Goal: Obtain resource: Download file/media

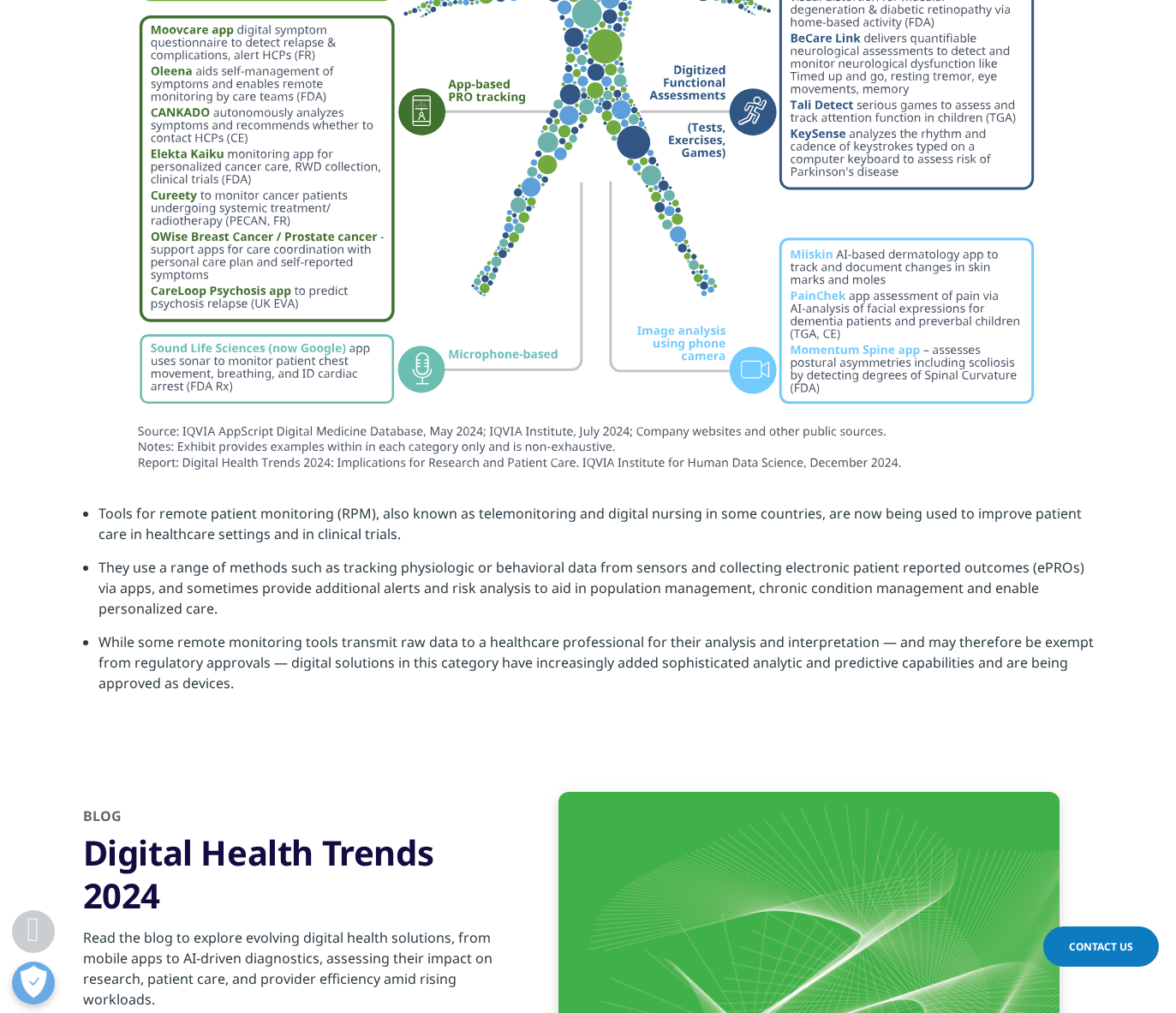
scroll to position [7112, 0]
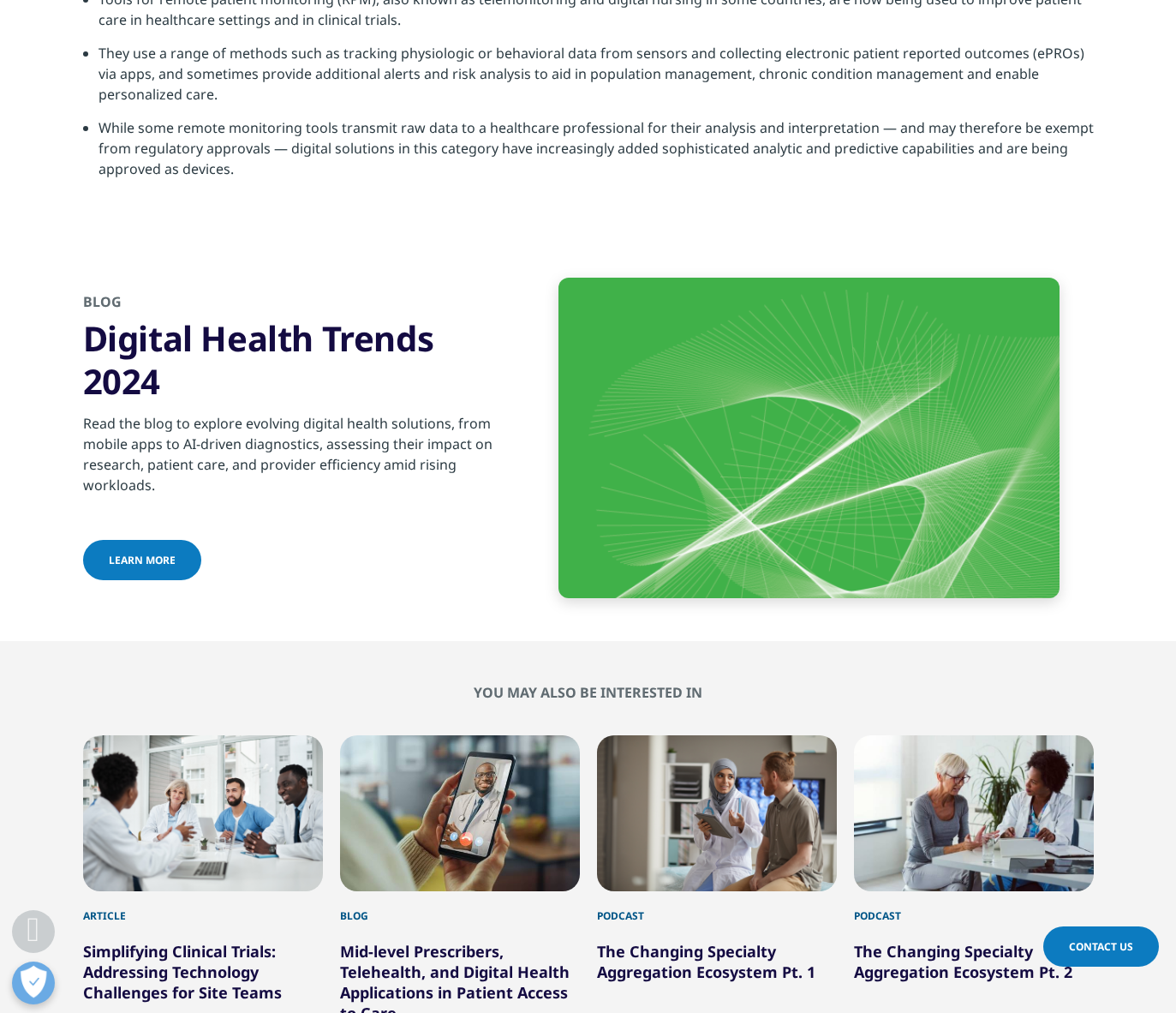
click at [138, 553] on span "Learn more" at bounding box center [142, 559] width 67 height 14
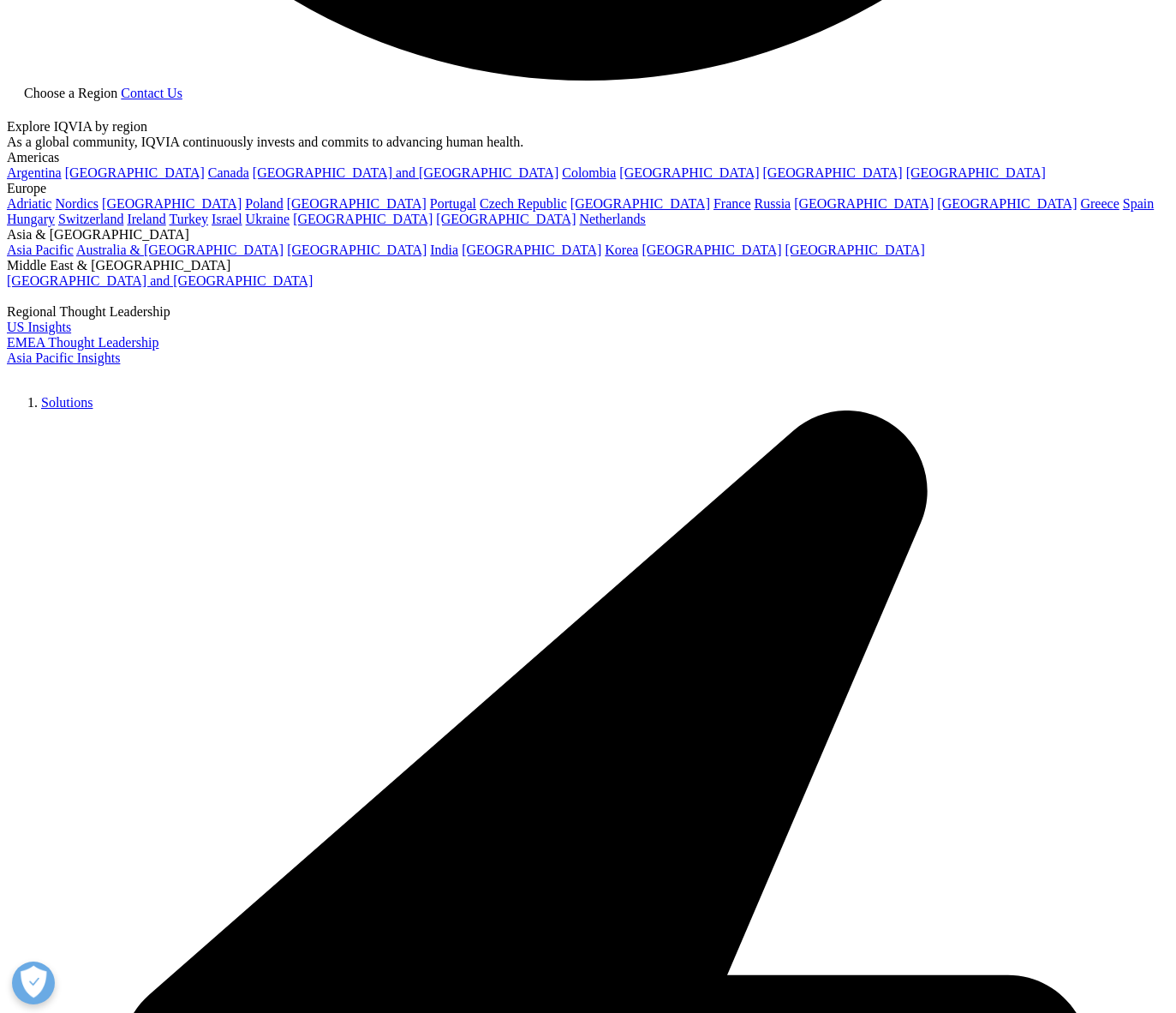
scroll to position [3856, 0]
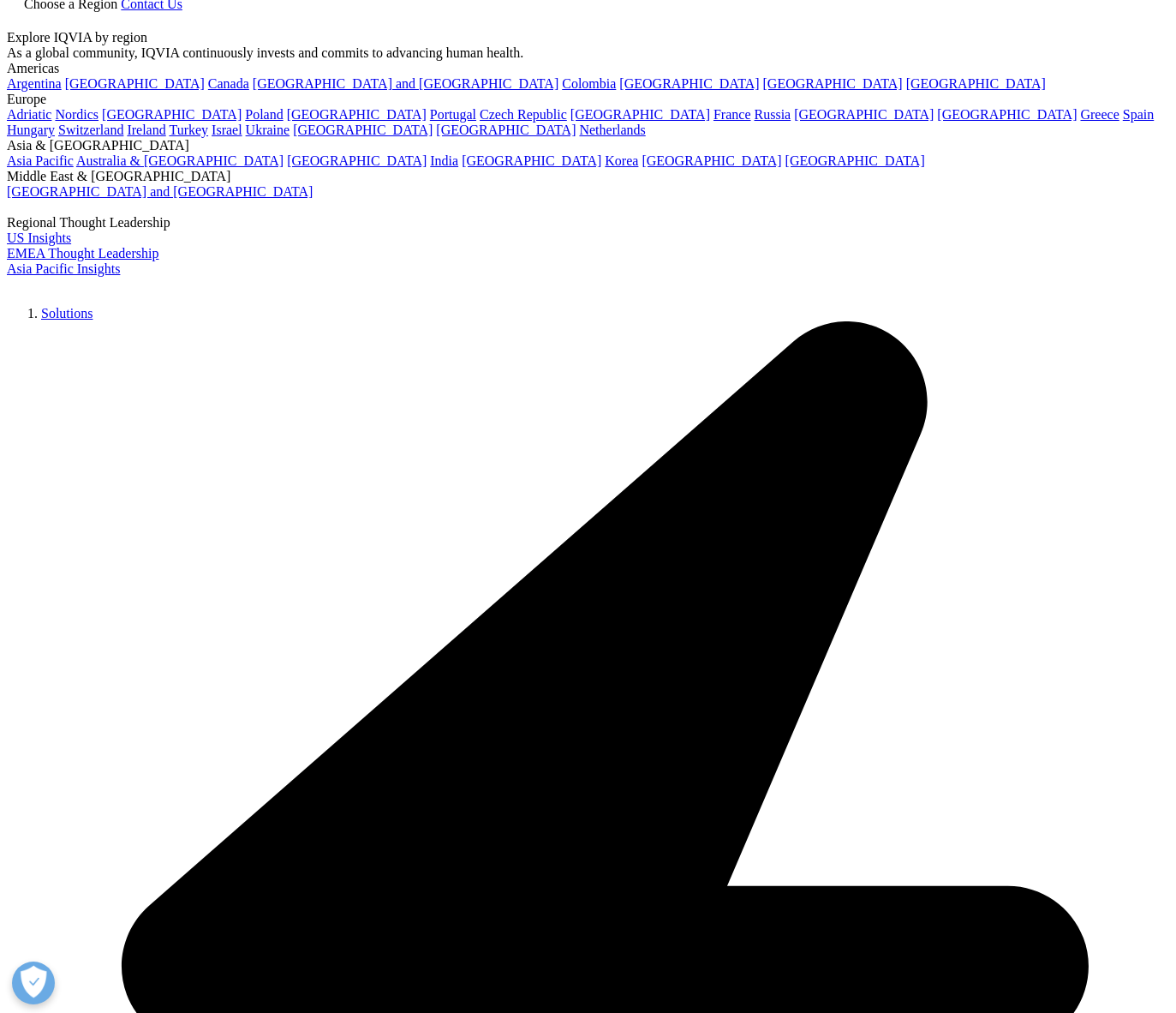
scroll to position [343, 0]
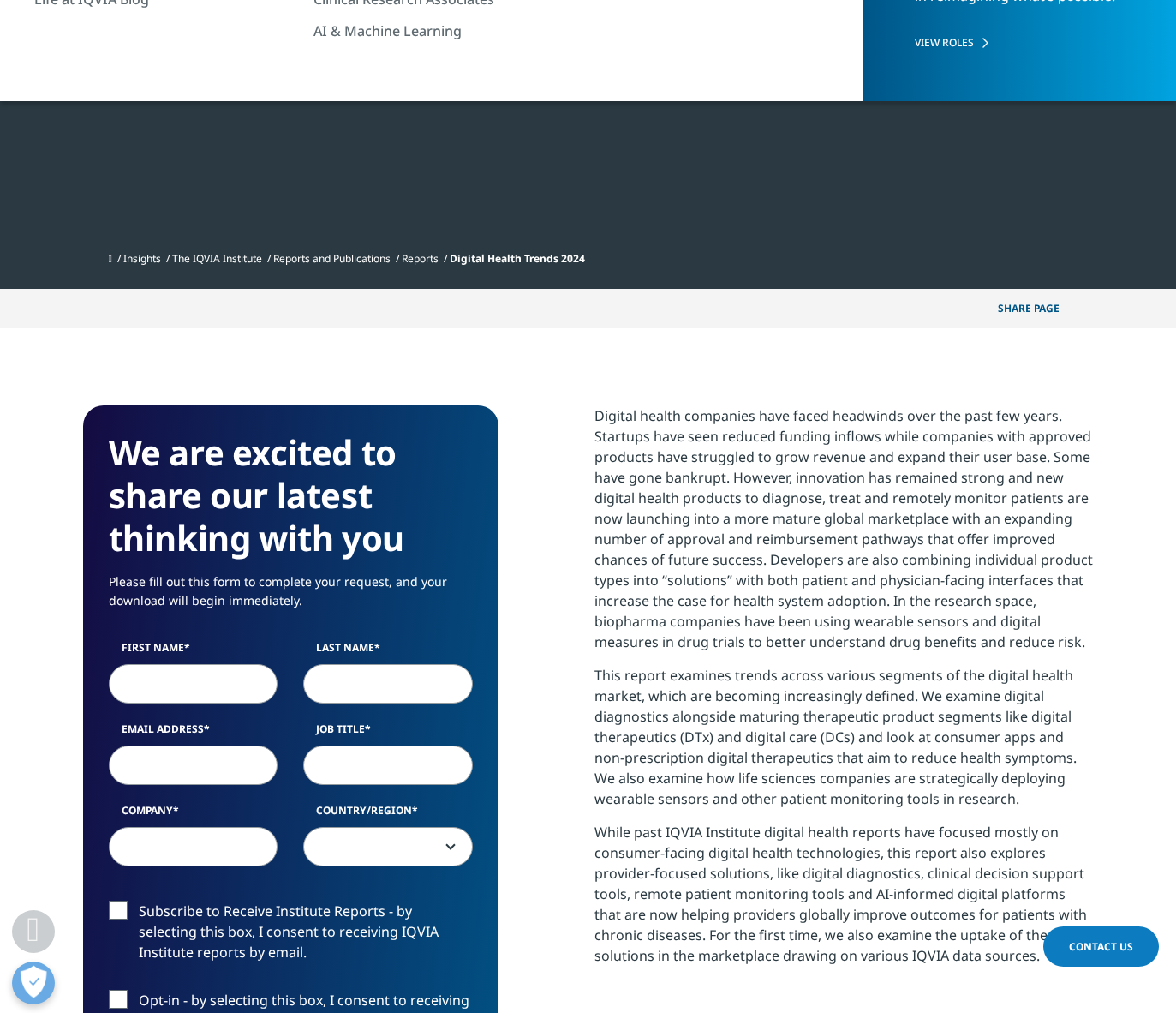
click at [159, 553] on h3 "We are excited to share our latest thinking with you" at bounding box center [290, 495] width 364 height 129
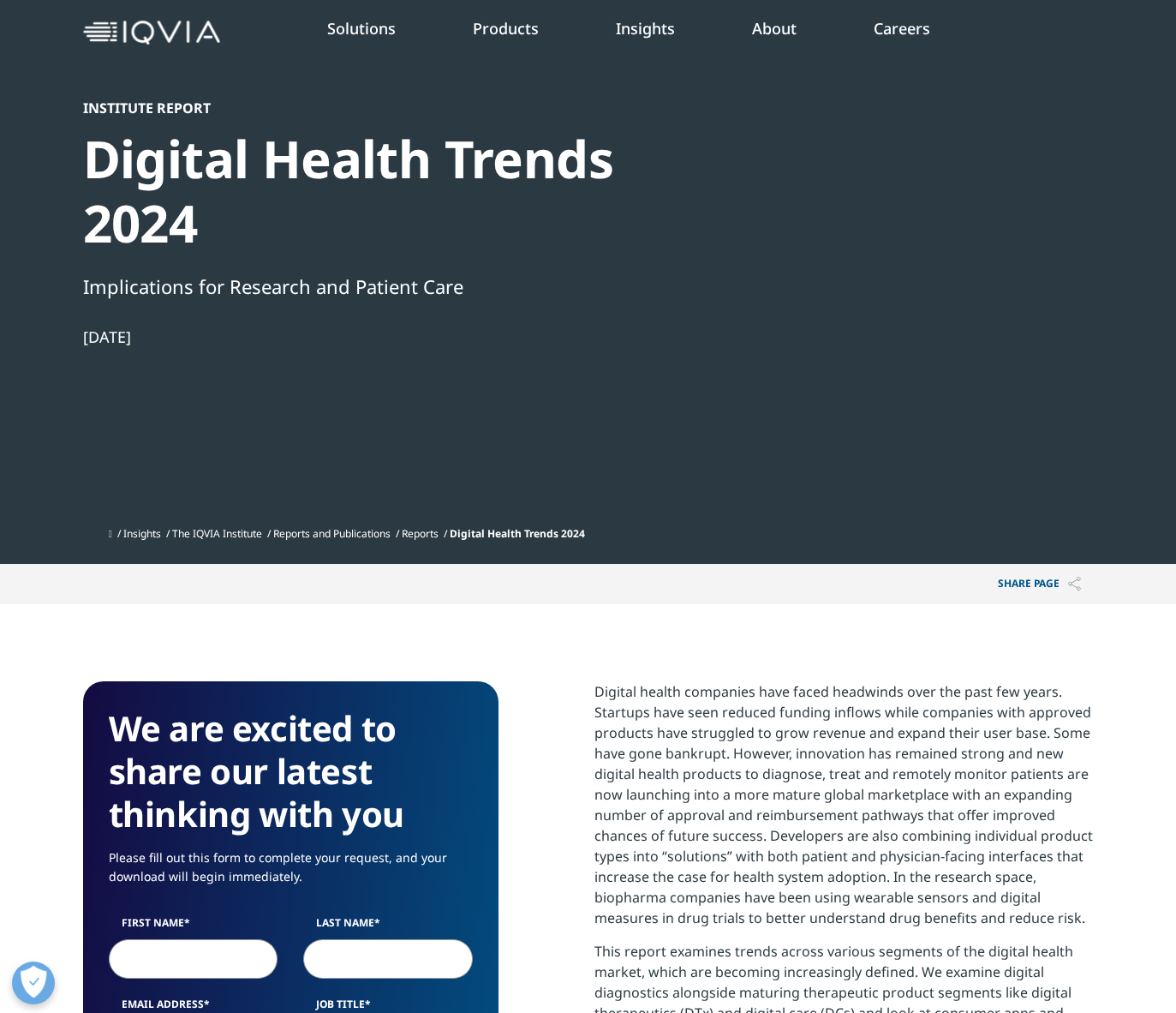
scroll to position [0, 0]
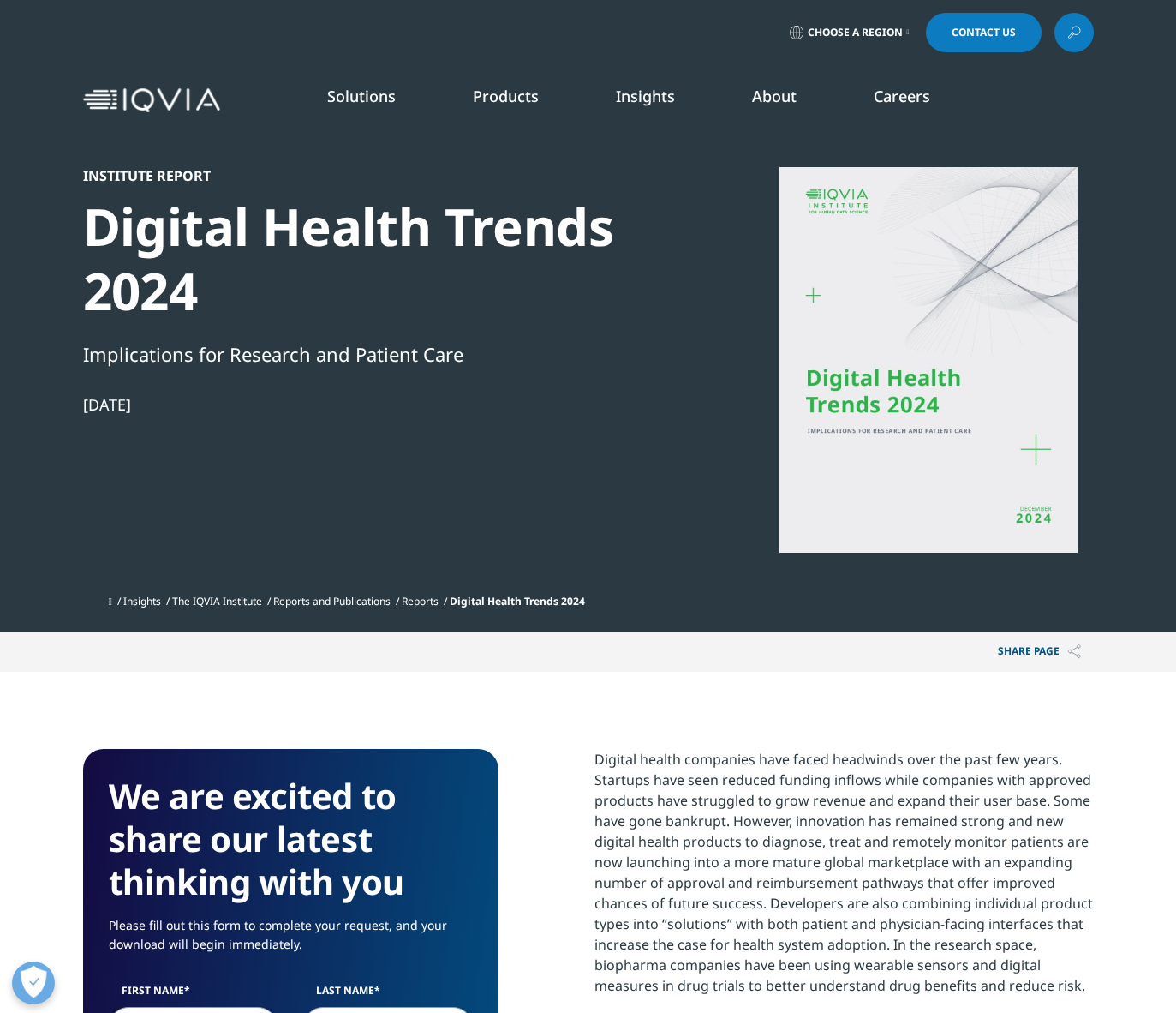
click at [523, 600] on span "Digital Health Trends 2024" at bounding box center [517, 601] width 136 height 14
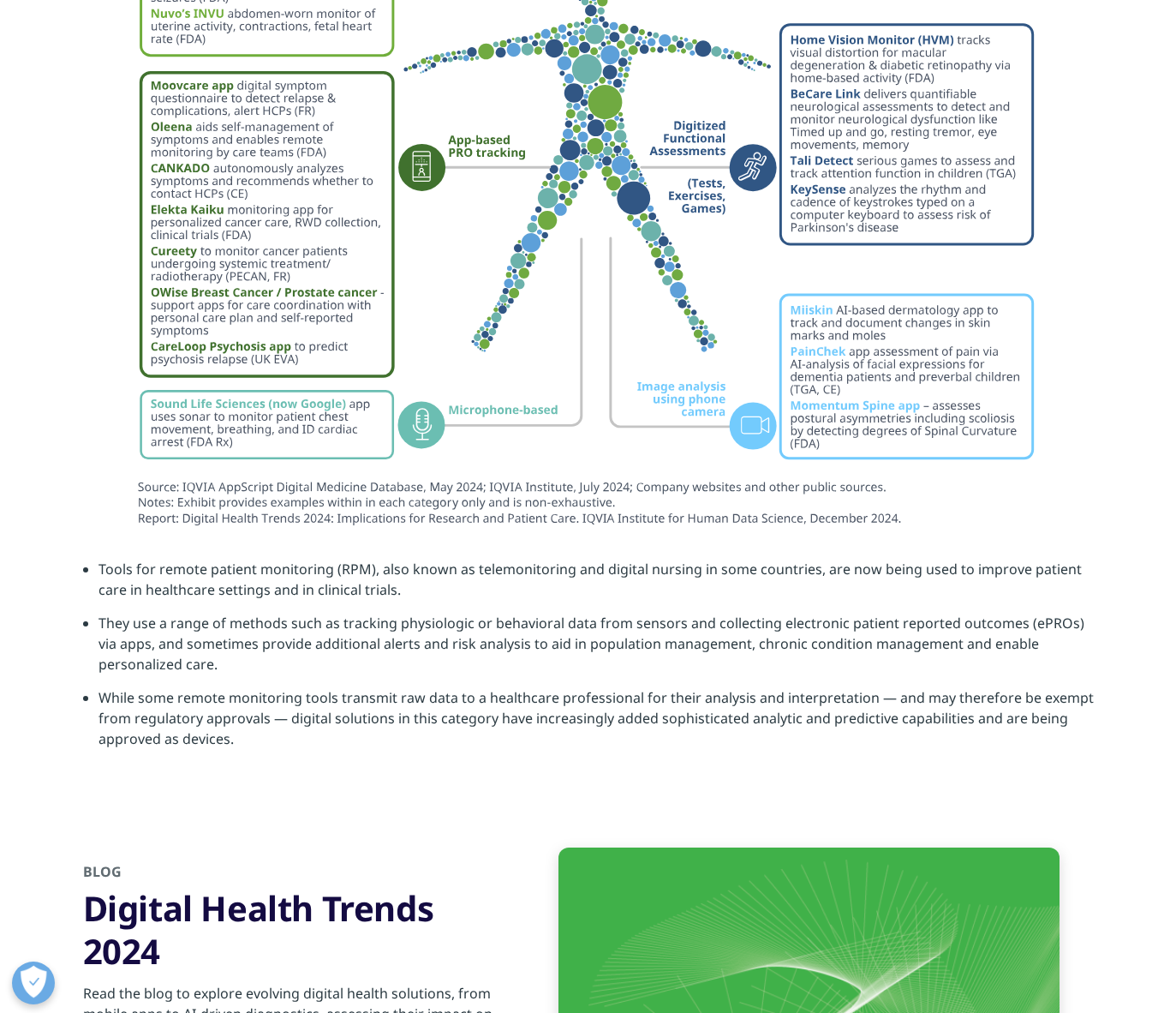
scroll to position [7112, 0]
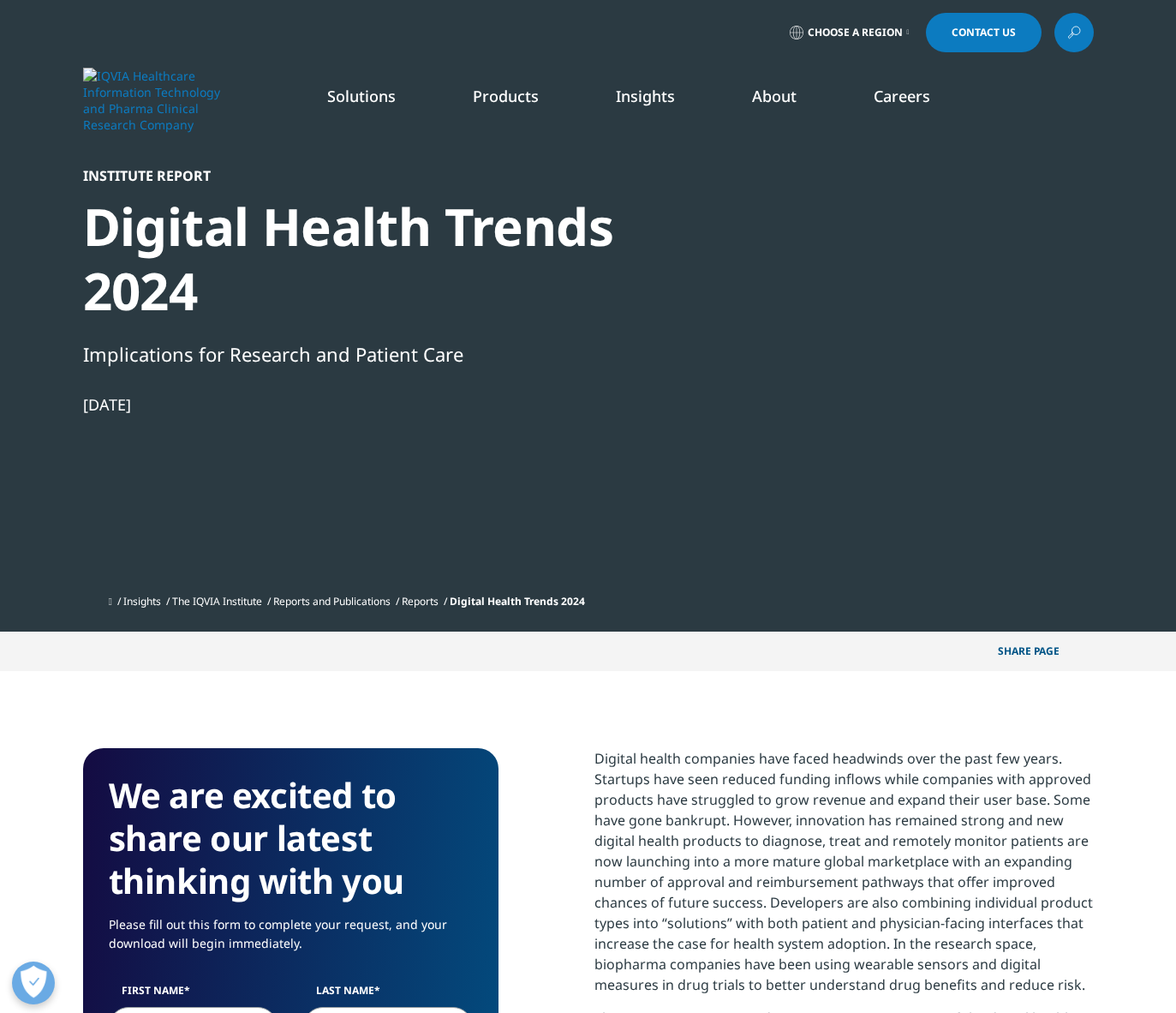
scroll to position [947, 1011]
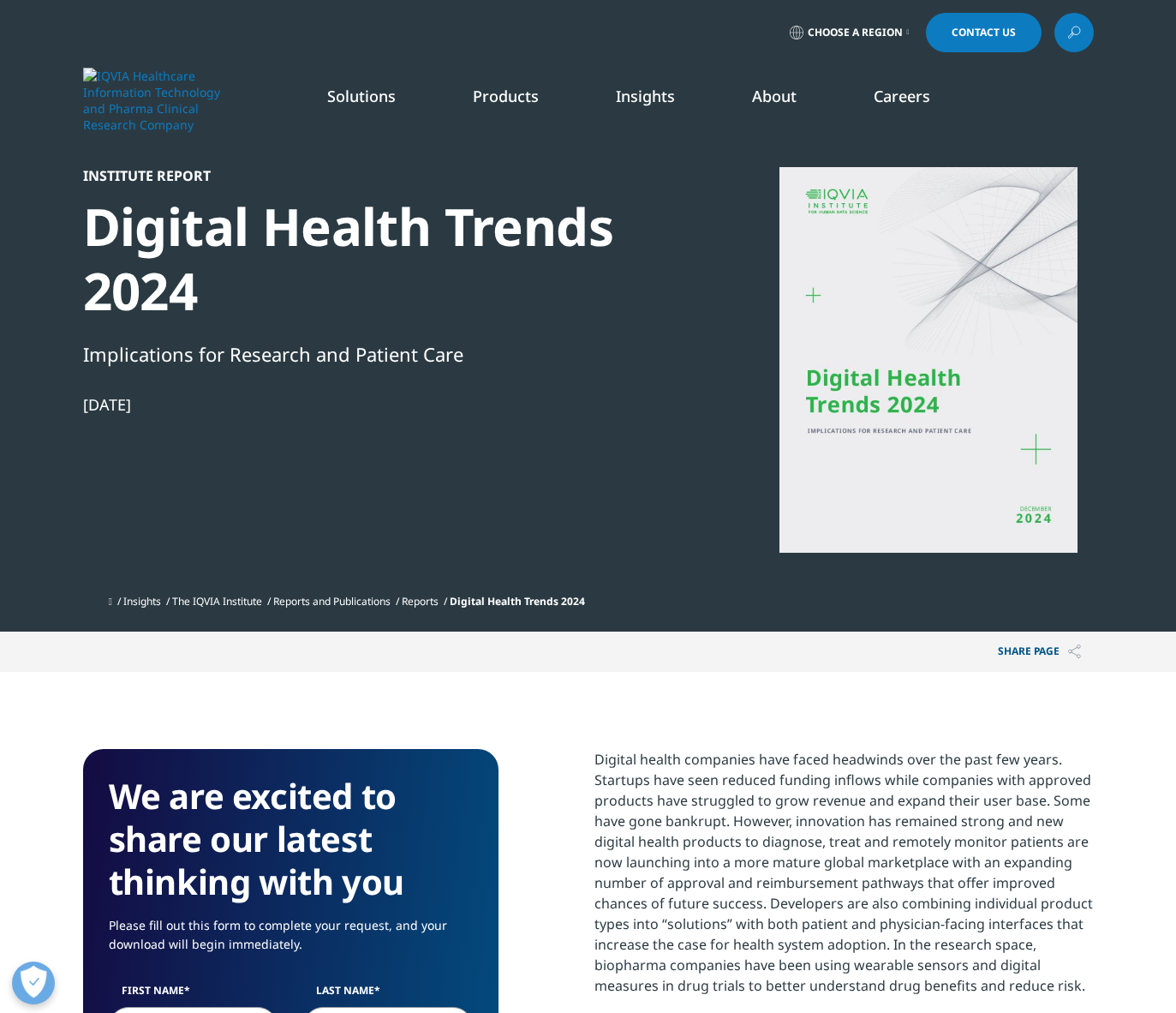
click at [1144, 45] on div "Choose a Region Contact Us" at bounding box center [588, 32] width 1176 height 65
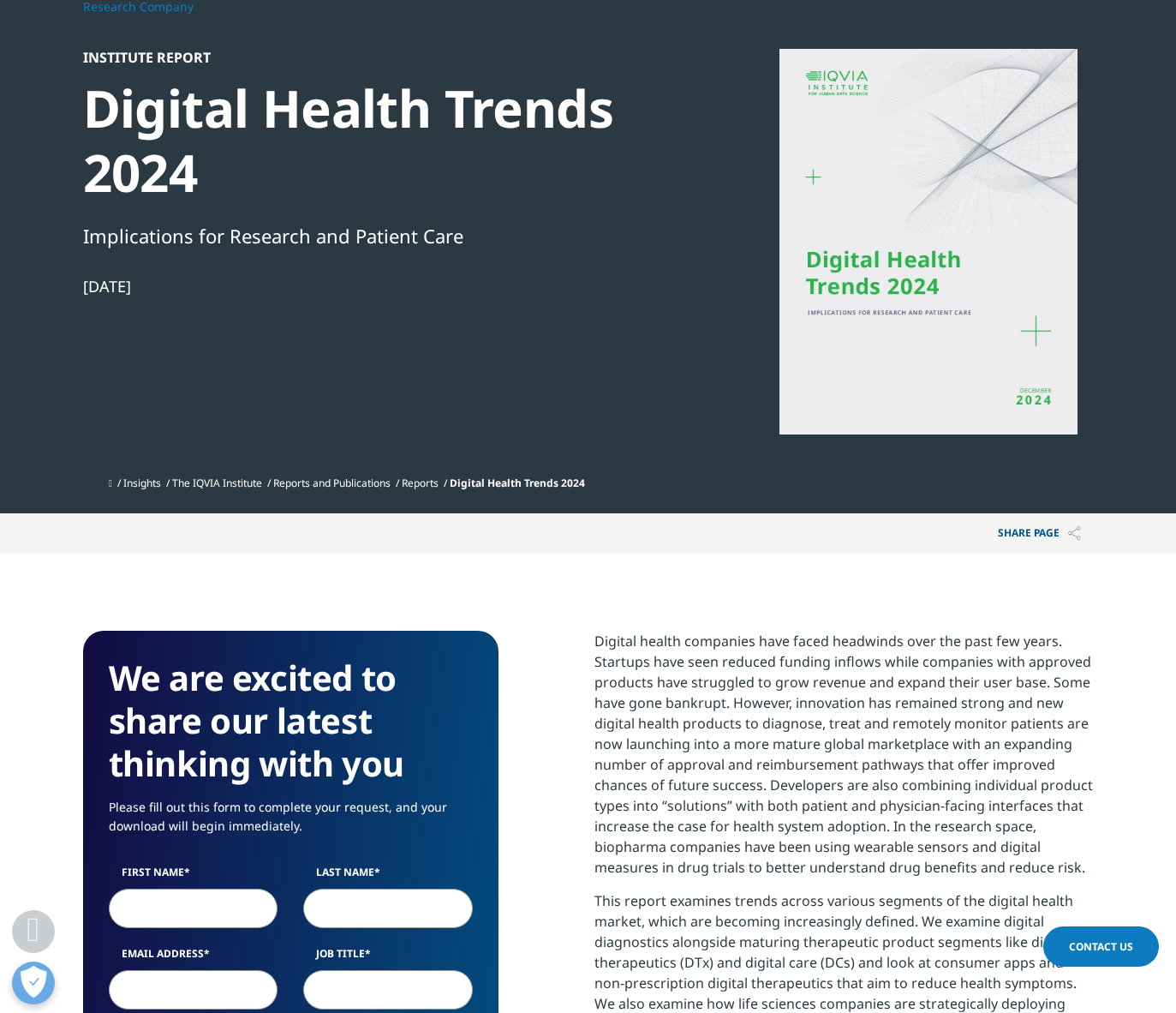
scroll to position [429, 0]
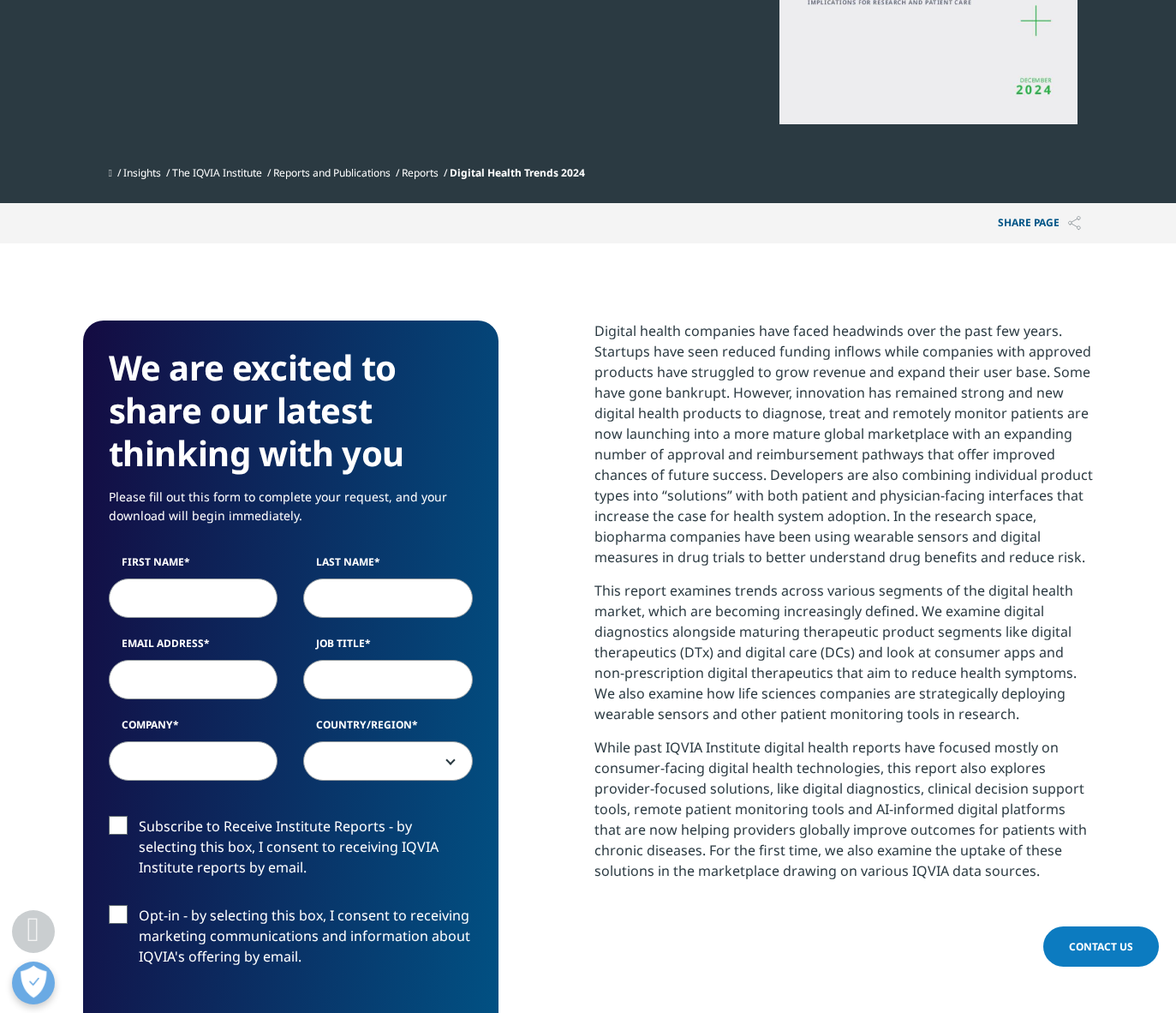
click at [151, 596] on input "First Name" at bounding box center [194, 598] width 170 height 39
type input "Hye-Jae"
type input "Lee"
select select "[GEOGRAPHIC_DATA]"
click at [182, 681] on input "Email Address" at bounding box center [194, 679] width 170 height 39
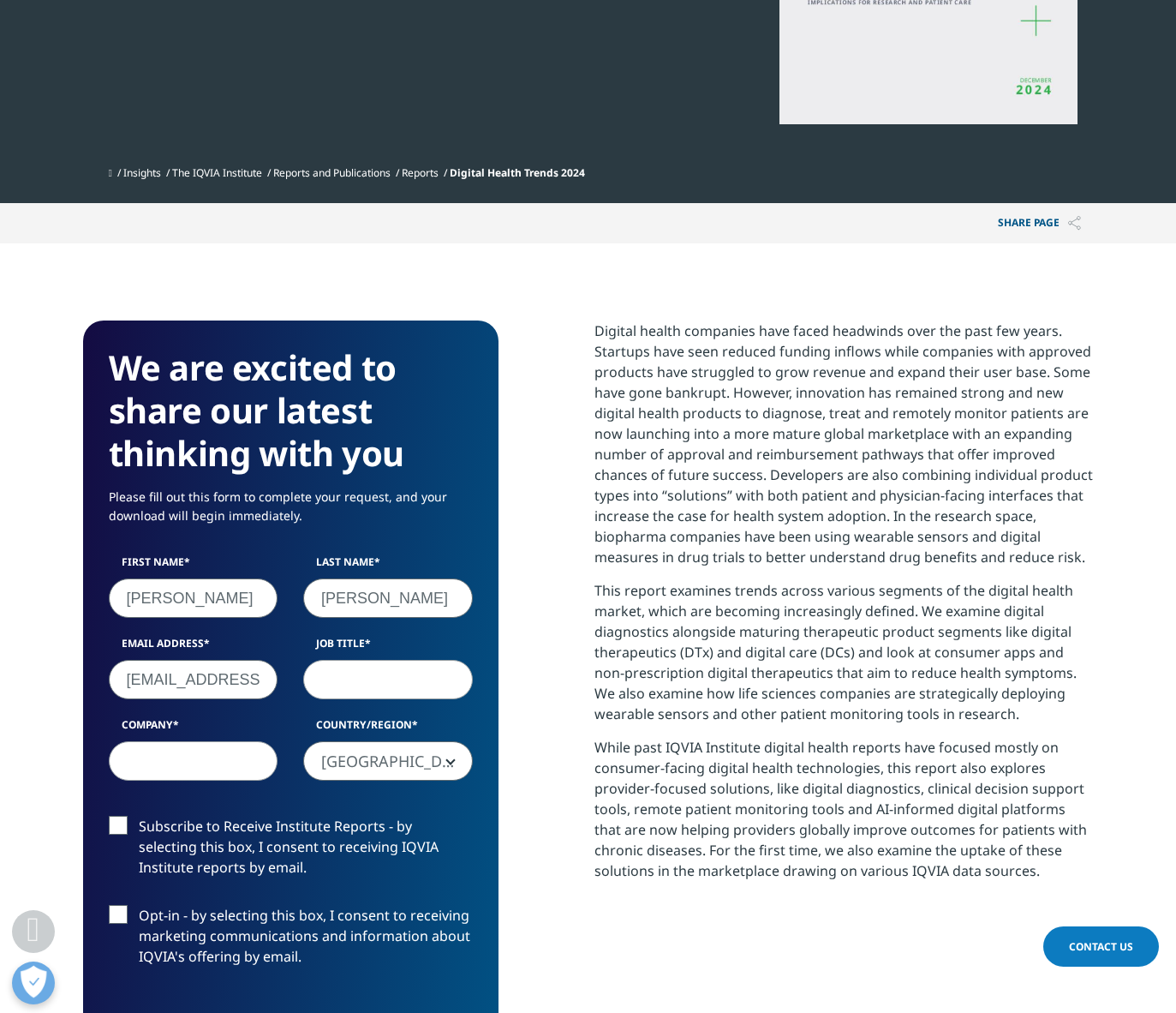
type input "sangtu@naver.com"
type input "Professor"
type input "Korea National Open Univ."
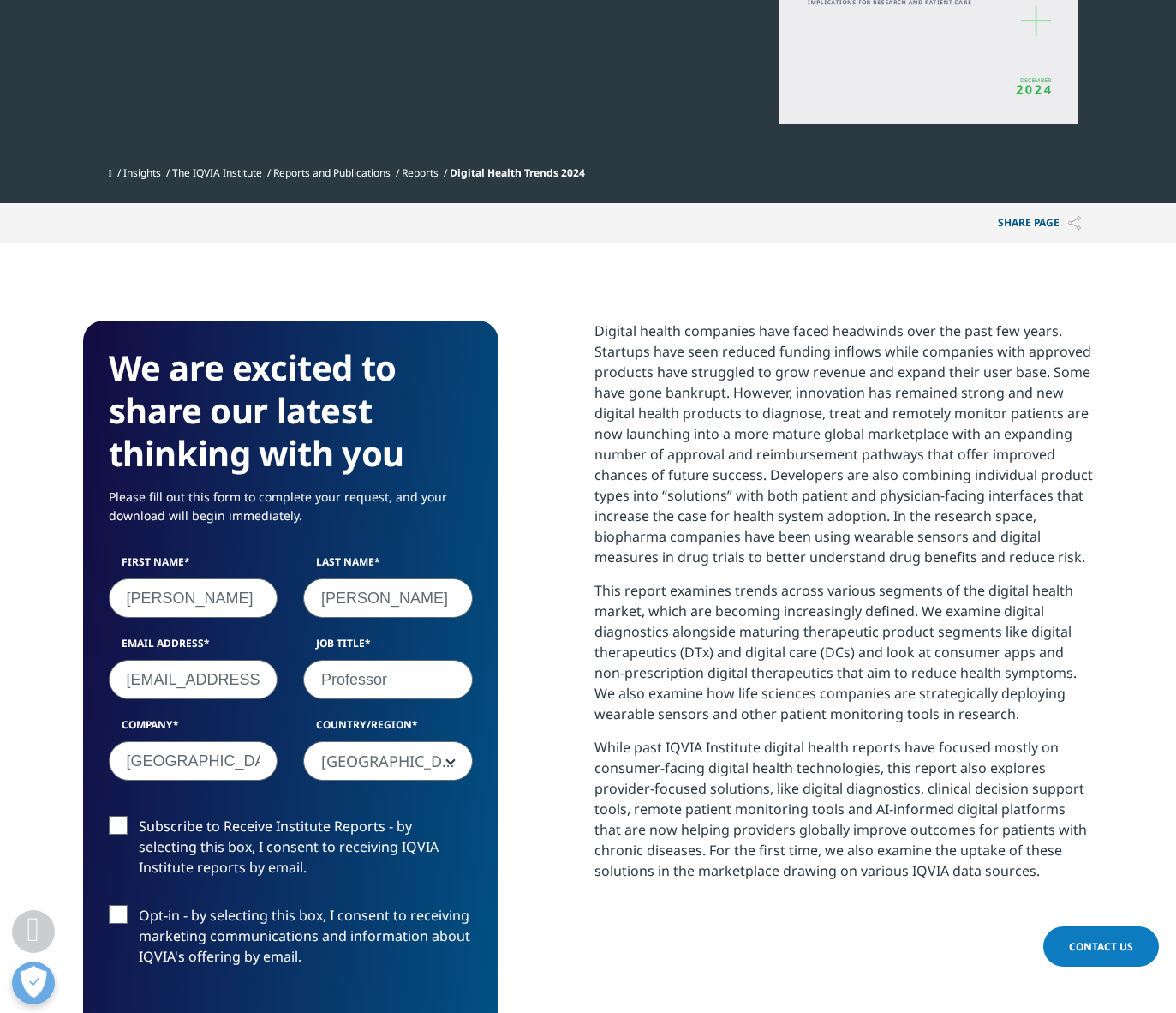
click at [115, 827] on label "Subscribe to Receive Institute Reports - by selecting this box, I consent to re…" at bounding box center [290, 851] width 364 height 71
click at [138, 815] on input "Subscribe to Receive Institute Reports - by selecting this box, I consent to re…" at bounding box center [138, 815] width 0 height 0
click at [114, 919] on label "Opt-in - by selecting this box, I consent to receiving marketing communications…" at bounding box center [290, 940] width 364 height 71
click at [138, 905] on input "Opt-in - by selecting this box, I consent to receiving marketing communications…" at bounding box center [138, 905] width 0 height 0
click at [171, 682] on input "sangtu@naver.com" at bounding box center [194, 679] width 170 height 39
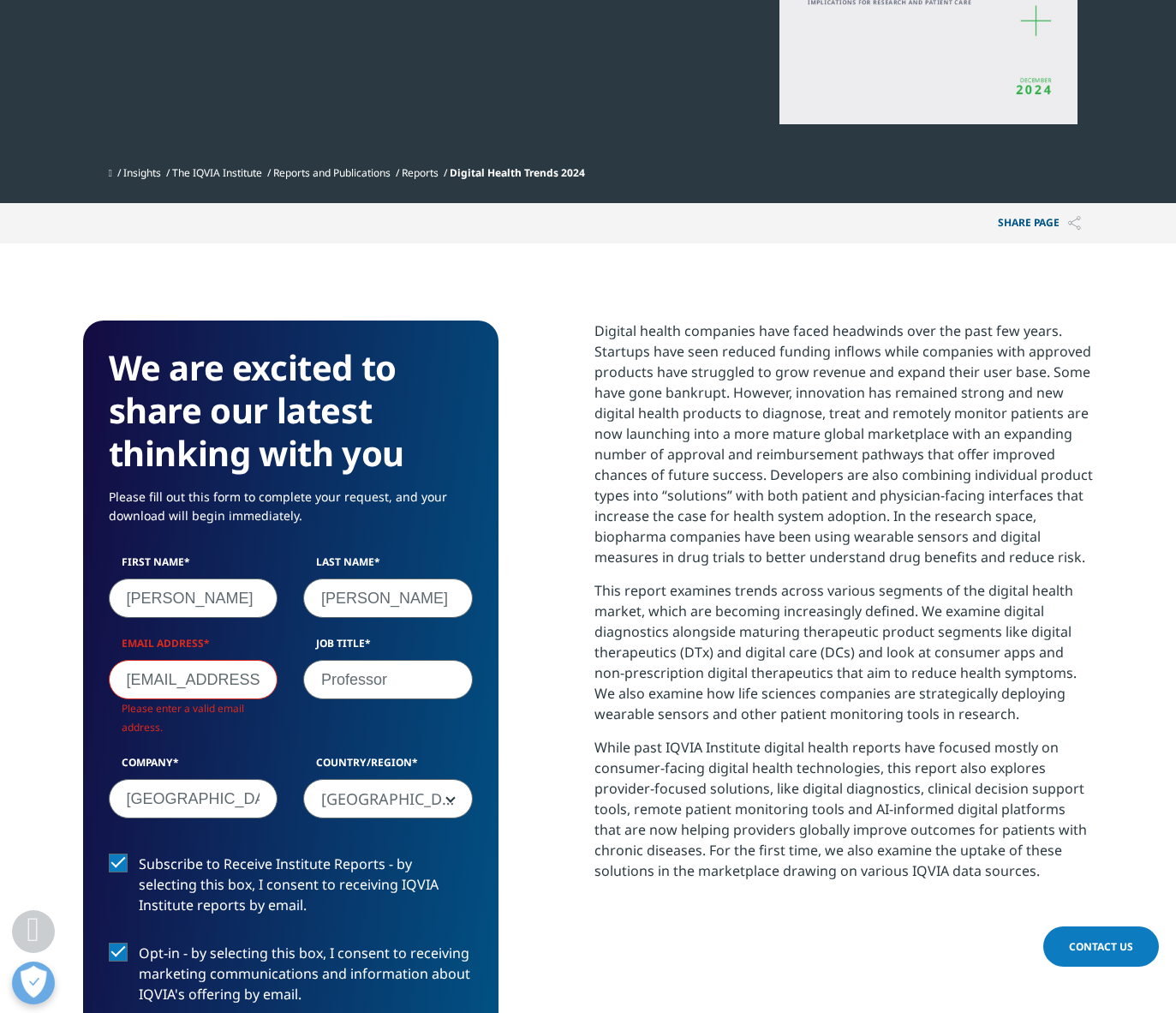
scroll to position [947, 1011]
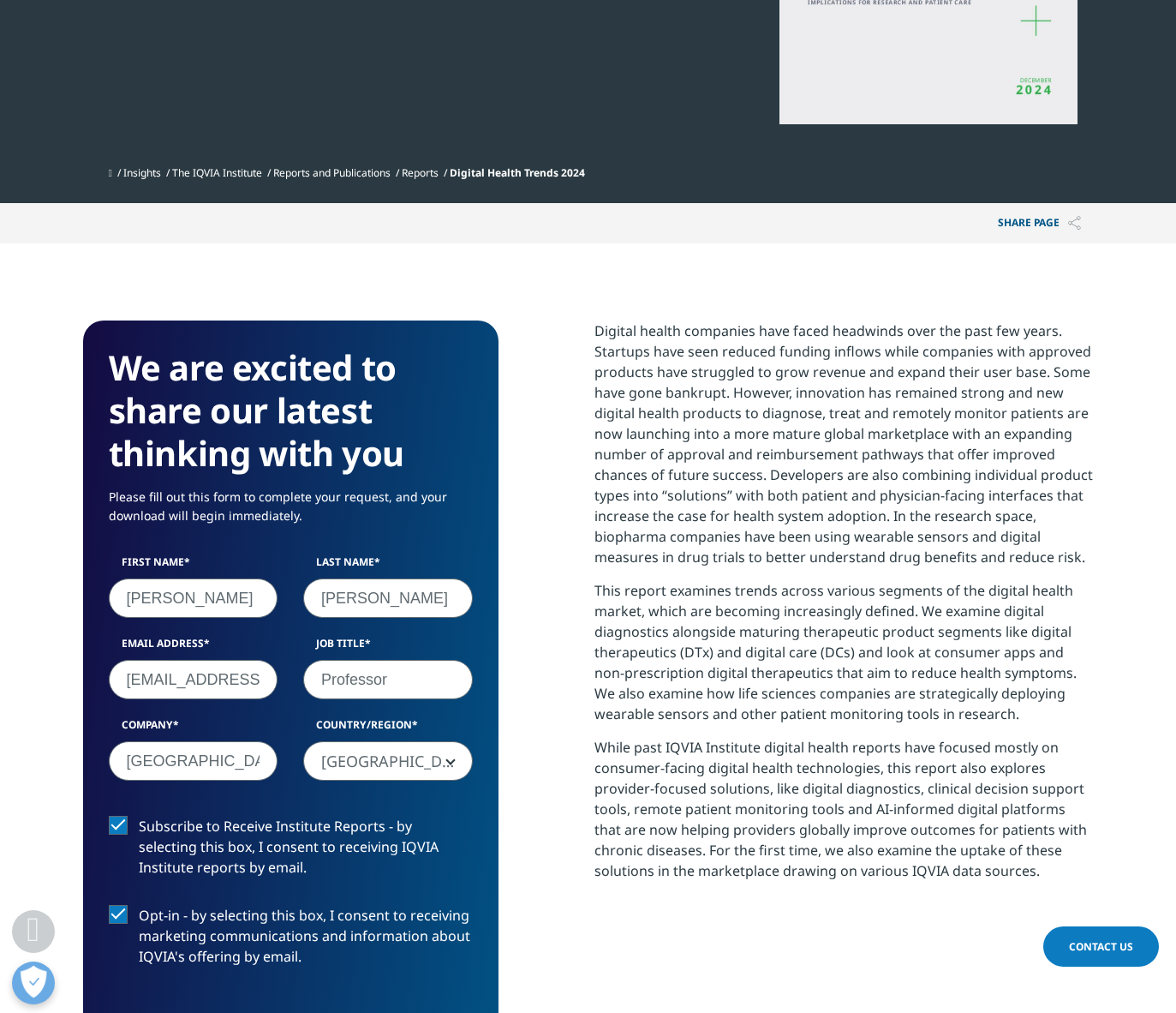
type input "sangtu2@gmail.com"
click at [275, 873] on label "Subscribe to Receive Institute Reports - by selecting this box, I consent to re…" at bounding box center [290, 851] width 364 height 71
click at [138, 815] on input "Subscribe to Receive Institute Reports - by selecting this box, I consent to re…" at bounding box center [138, 815] width 0 height 0
click at [275, 873] on label "Subscribe to Receive Institute Reports - by selecting this box, I consent to re…" at bounding box center [290, 851] width 364 height 71
click at [138, 815] on input "Subscribe to Receive Institute Reports - by selecting this box, I consent to re…" at bounding box center [138, 815] width 0 height 0
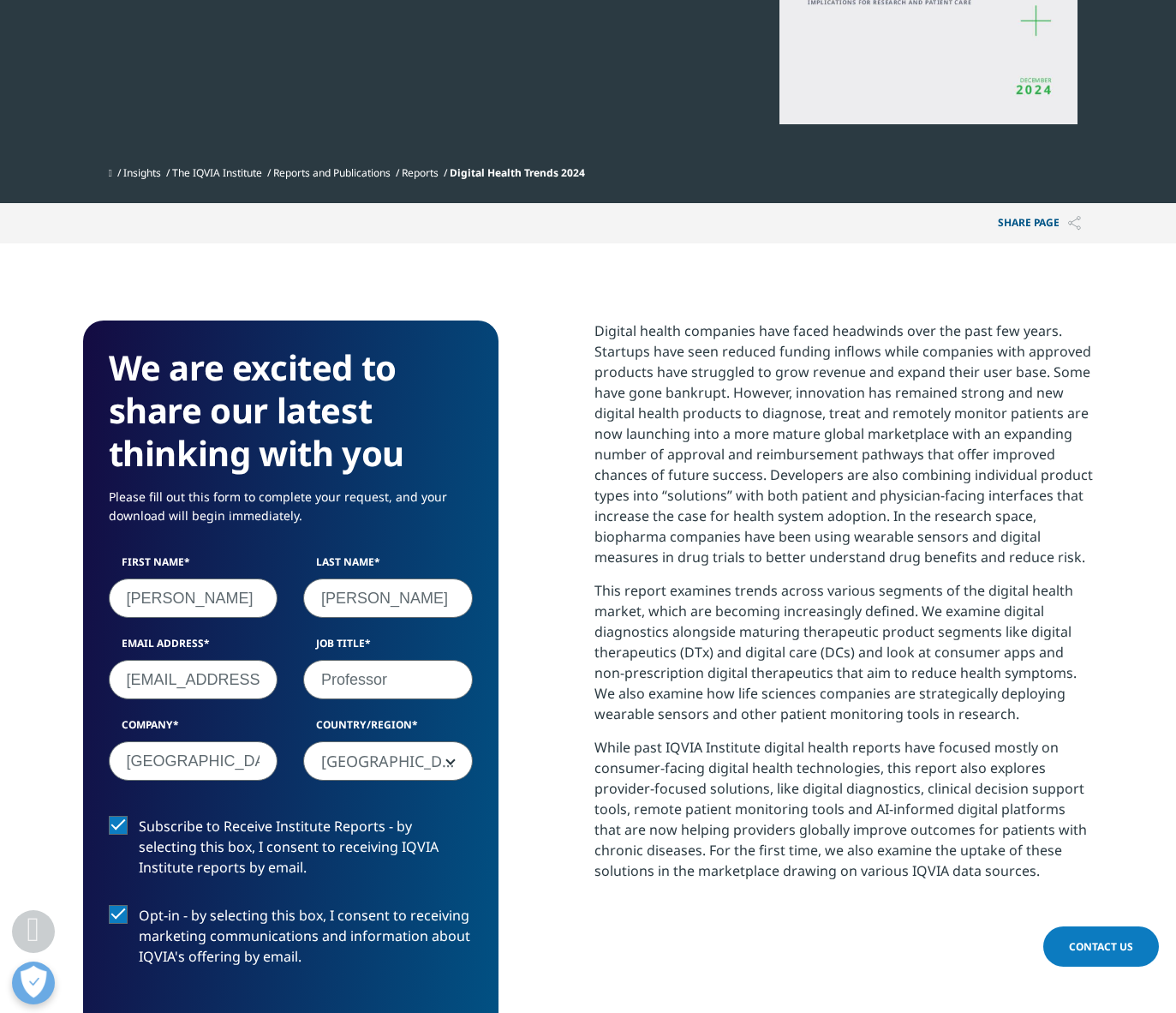
click at [121, 915] on label "Opt-in - by selecting this box, I consent to receiving marketing communications…" at bounding box center [290, 940] width 364 height 71
click at [138, 905] on input "Opt-in - by selecting this box, I consent to receiving marketing communications…" at bounding box center [138, 905] width 0 height 0
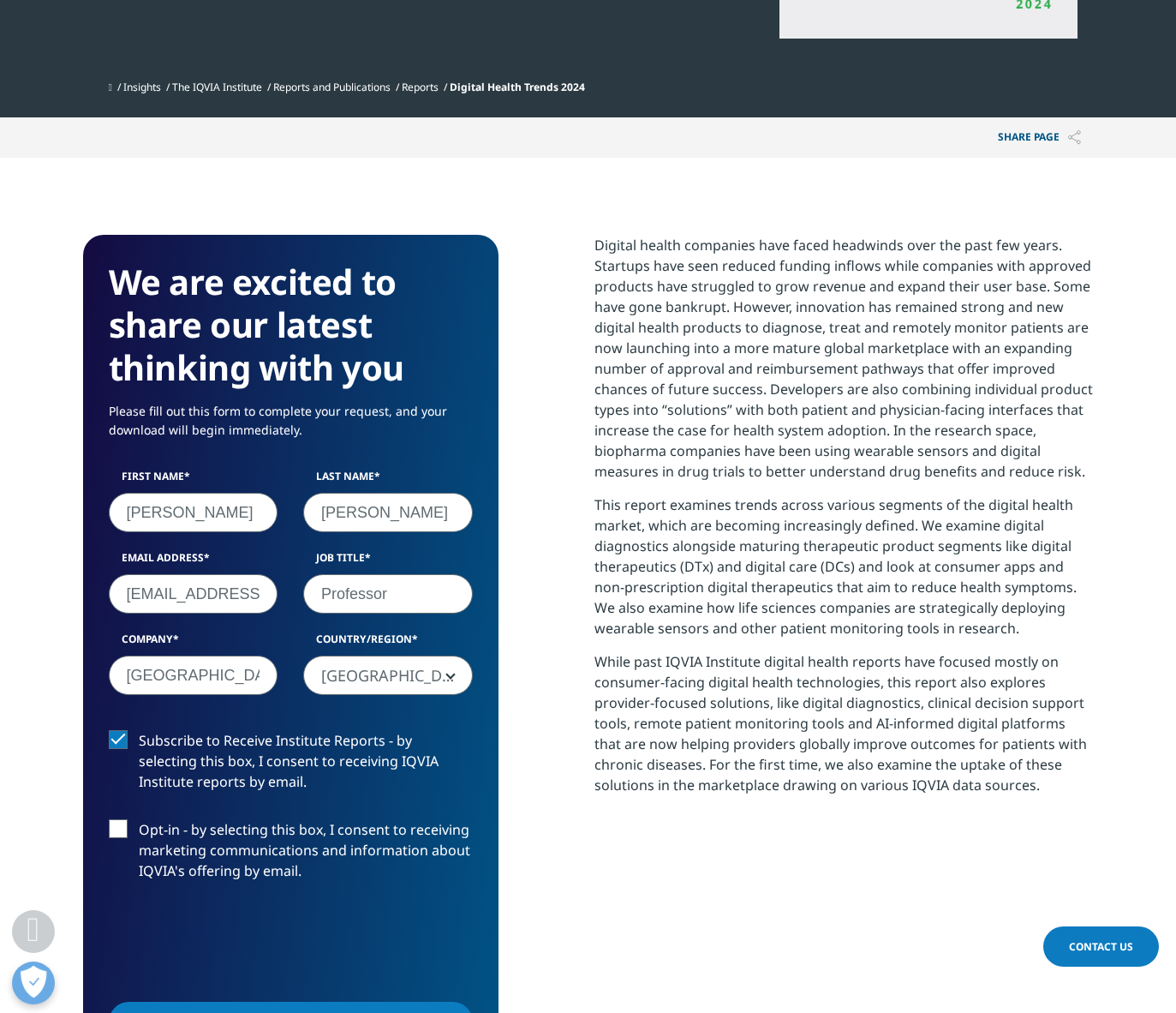
scroll to position [771, 0]
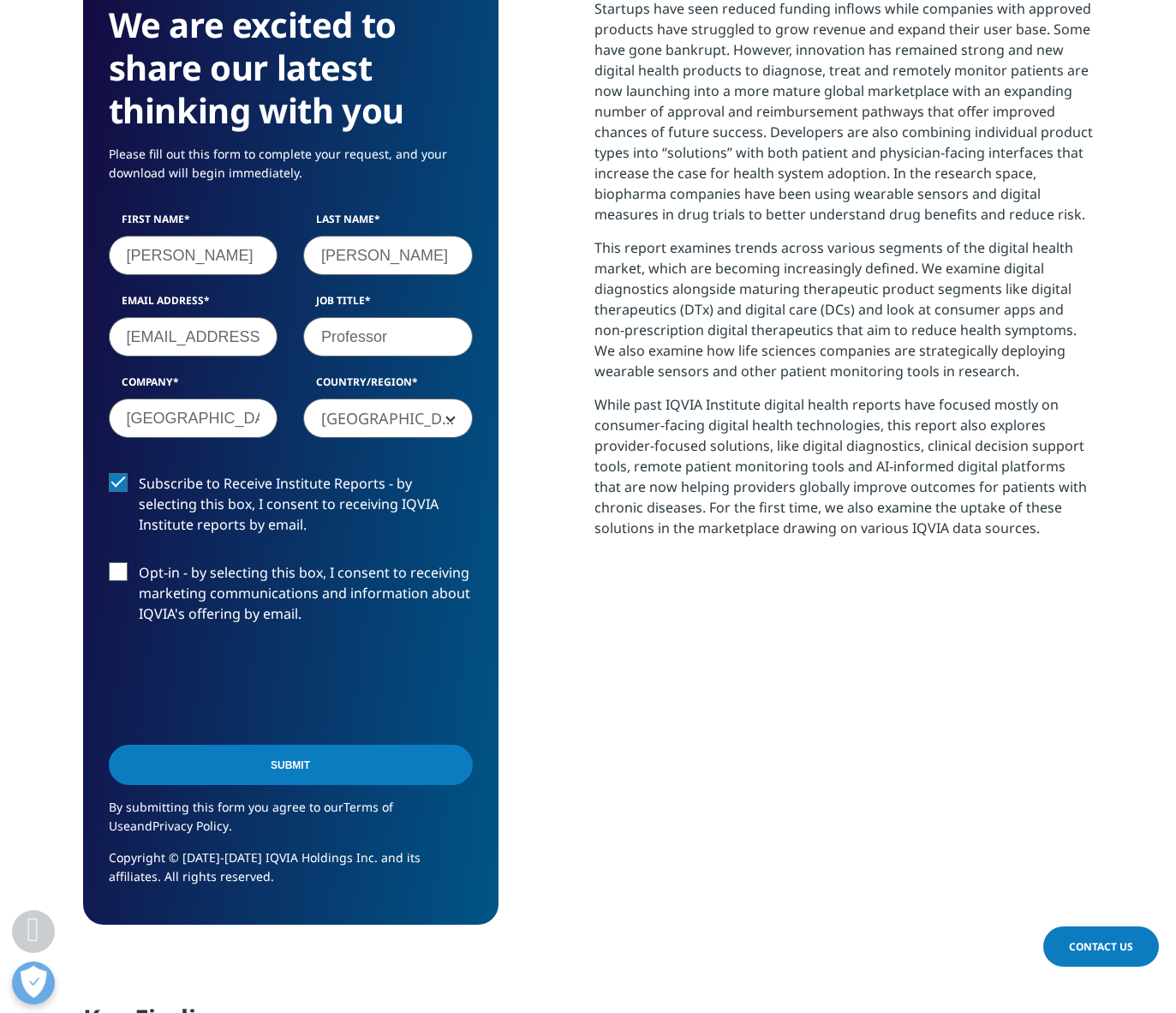
click at [284, 758] on input "Submit" at bounding box center [290, 765] width 364 height 40
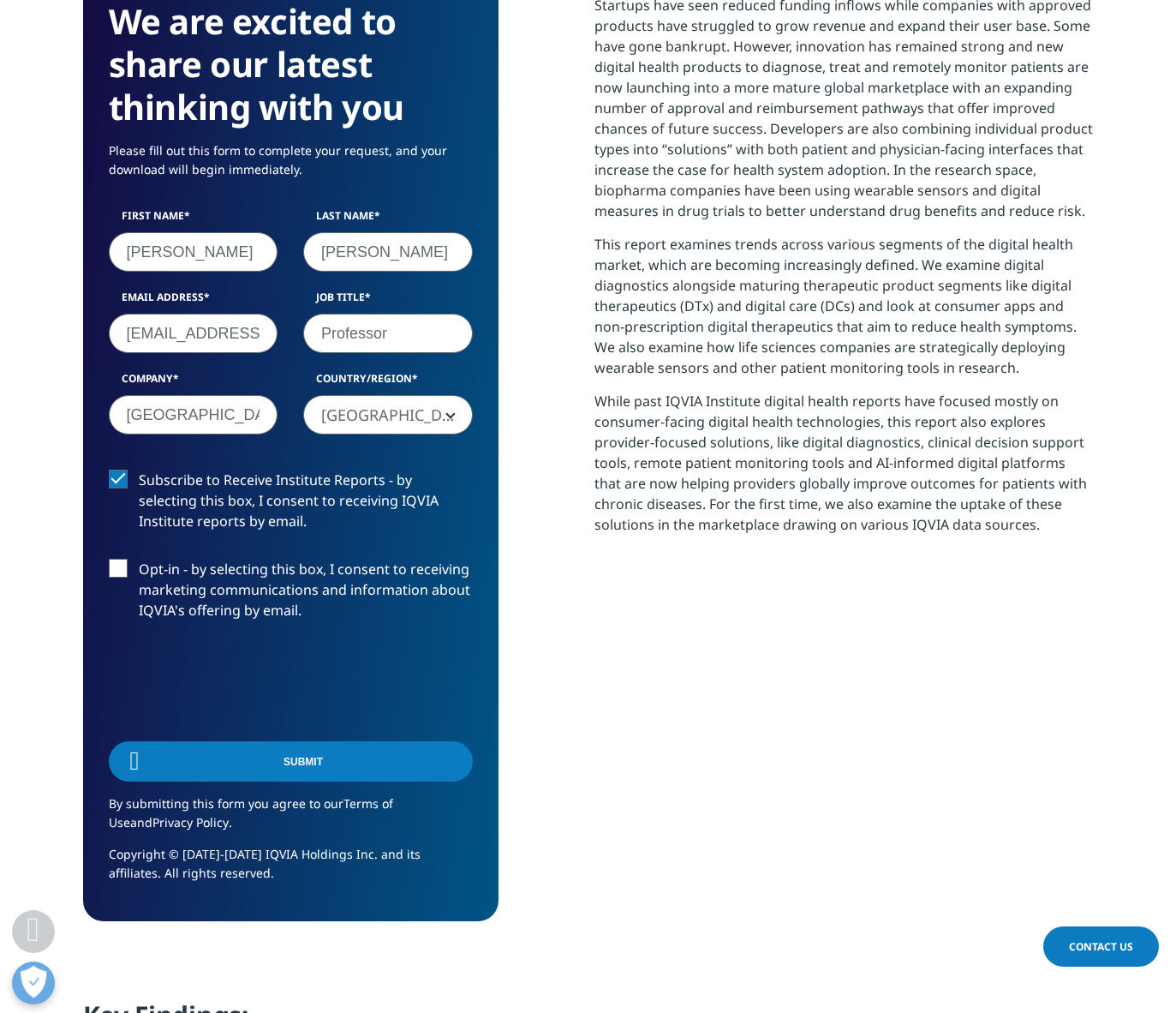
scroll to position [616, 1011]
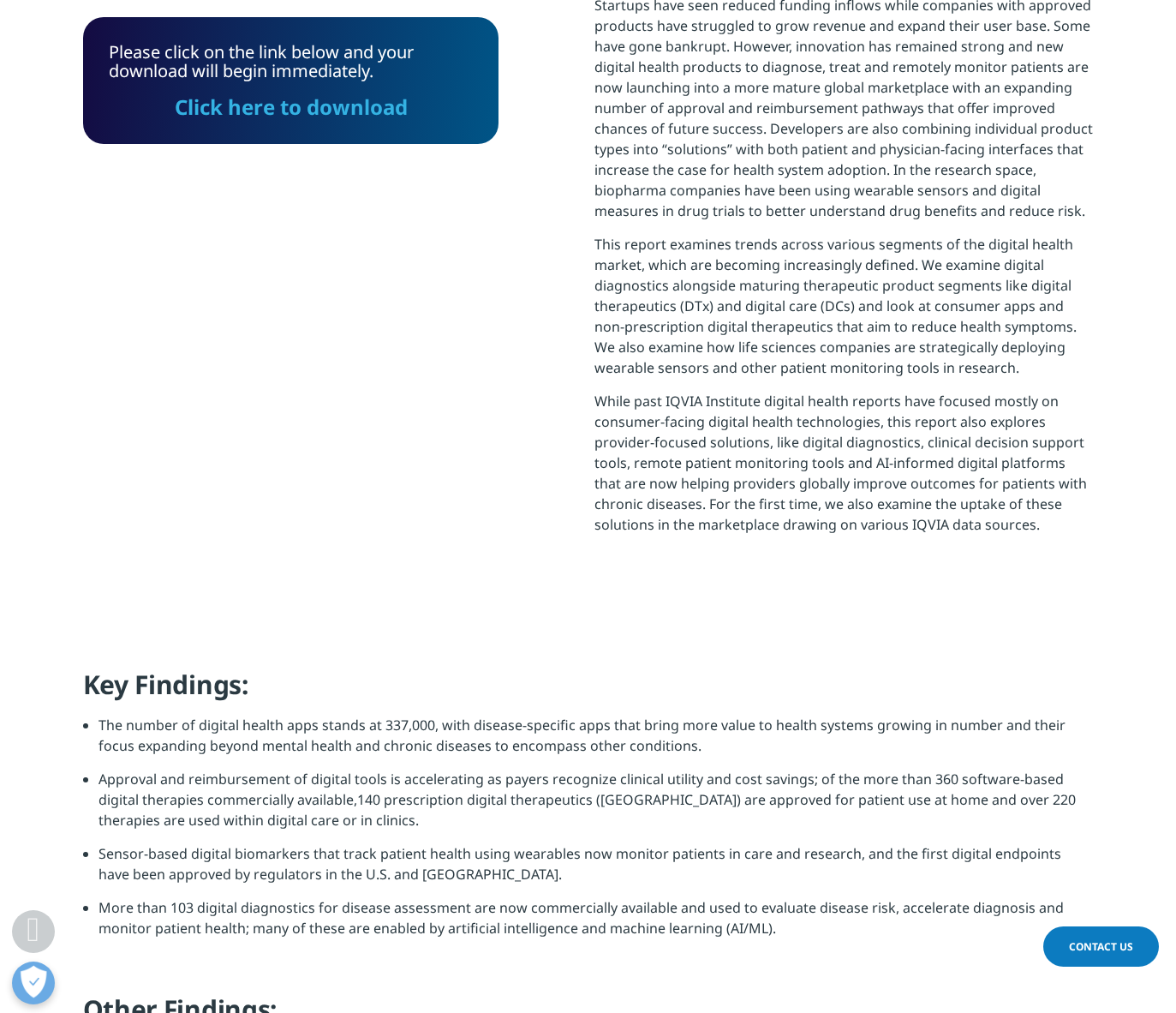
click at [323, 101] on link "Click here to download" at bounding box center [291, 107] width 233 height 29
